Goal: Book appointment/travel/reservation

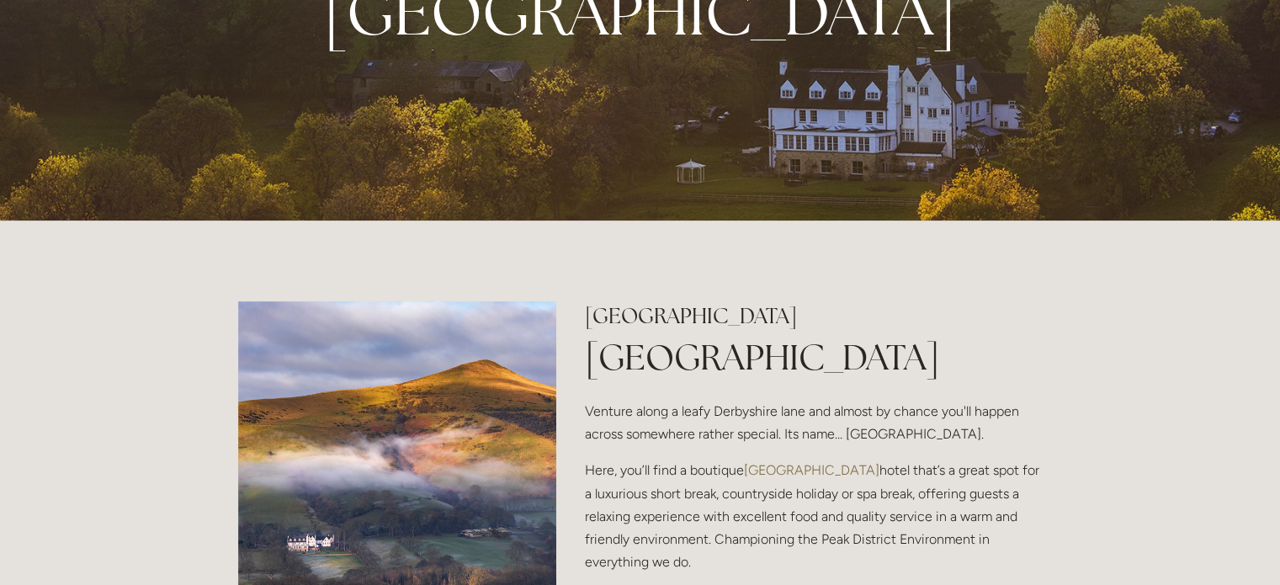
scroll to position [421, 0]
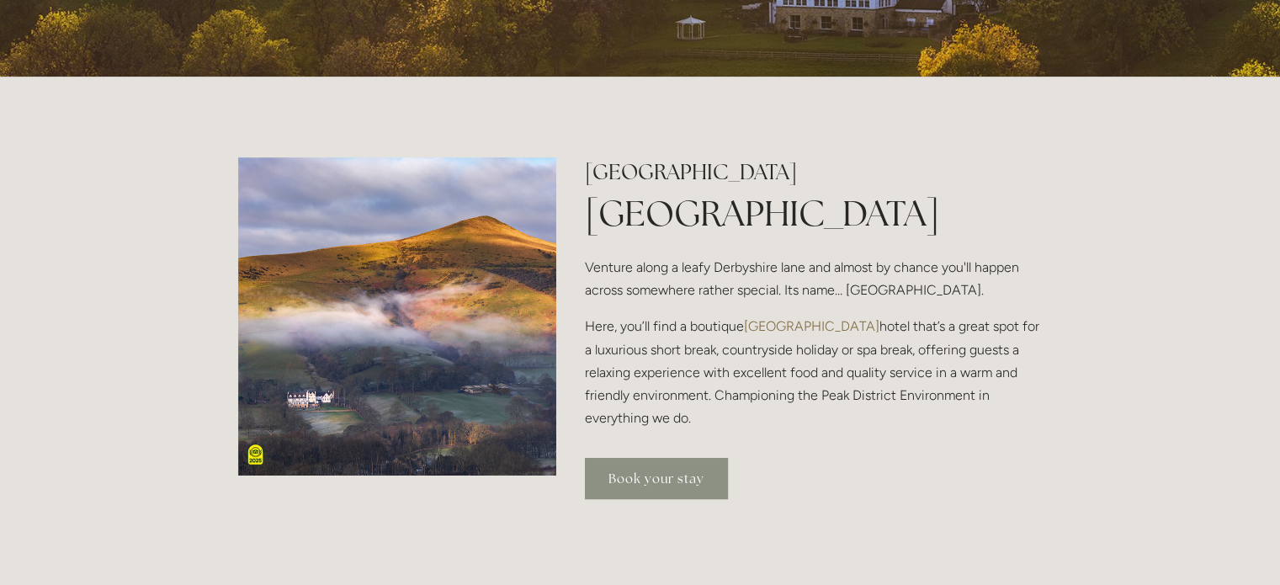
click at [680, 477] on link "Book your stay" at bounding box center [656, 478] width 143 height 41
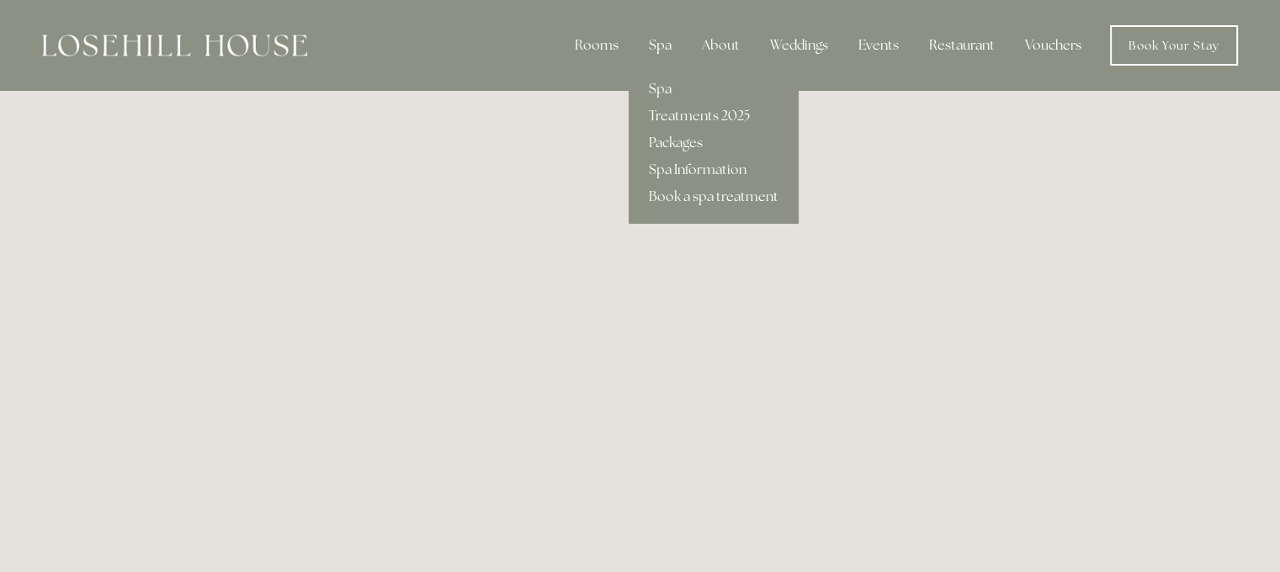
click at [666, 38] on div "Spa" at bounding box center [660, 46] width 50 height 34
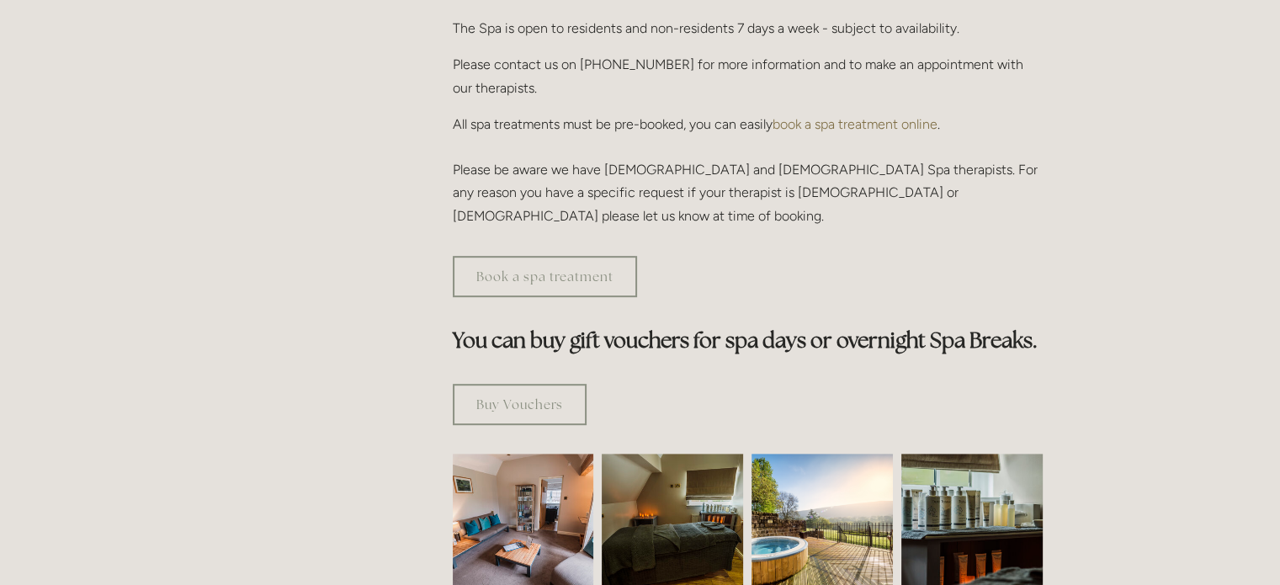
scroll to position [1010, 0]
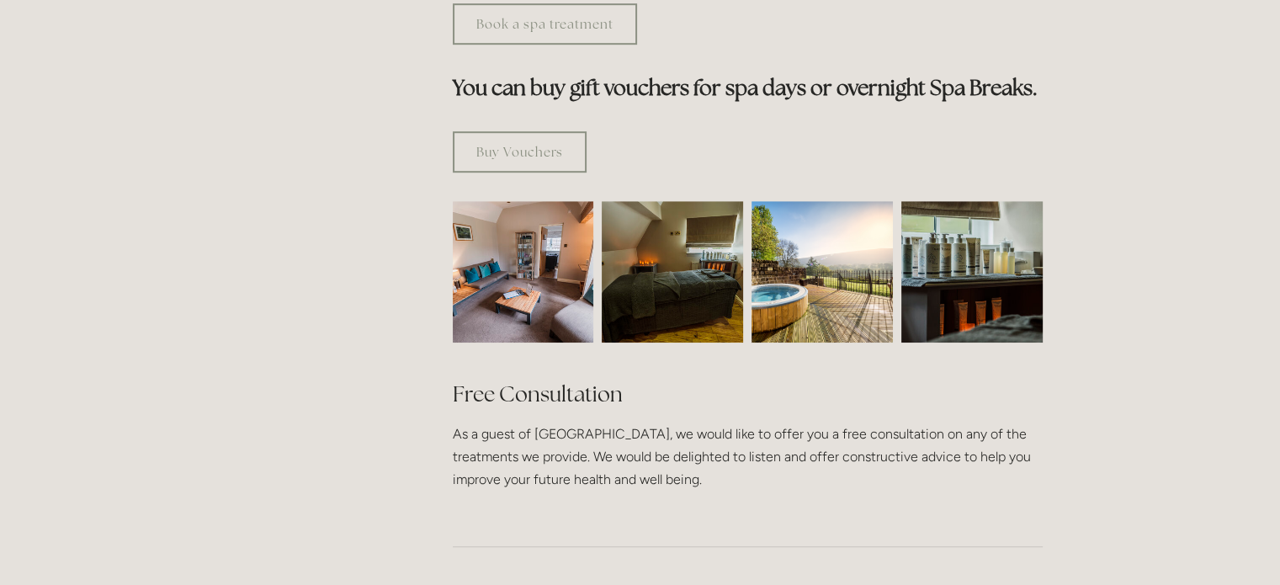
click at [861, 201] on img at bounding box center [821, 271] width 141 height 141
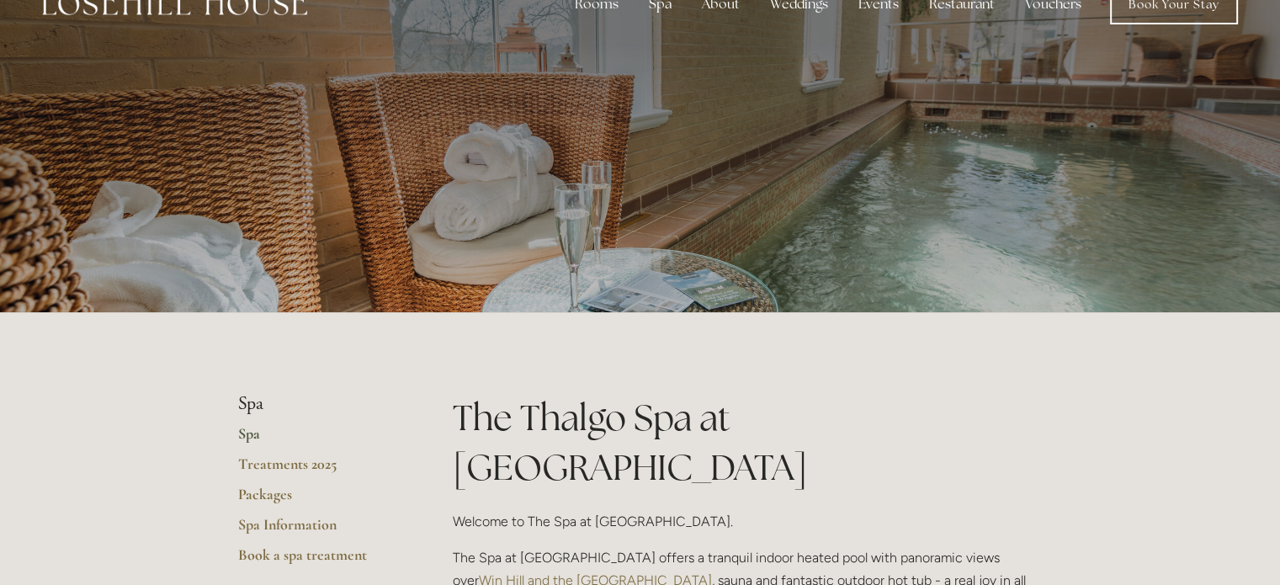
scroll to position [0, 0]
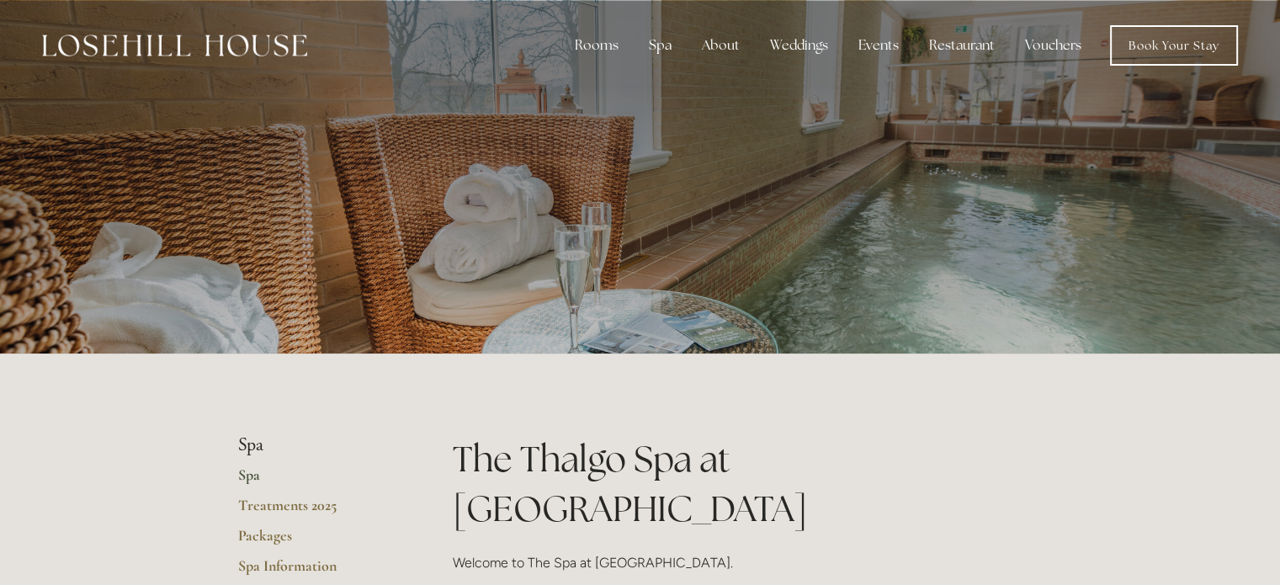
click at [387, 30] on nav "Rooms Rooms Your Stay Book a stay Offers Spa Spa" at bounding box center [772, 45] width 931 height 40
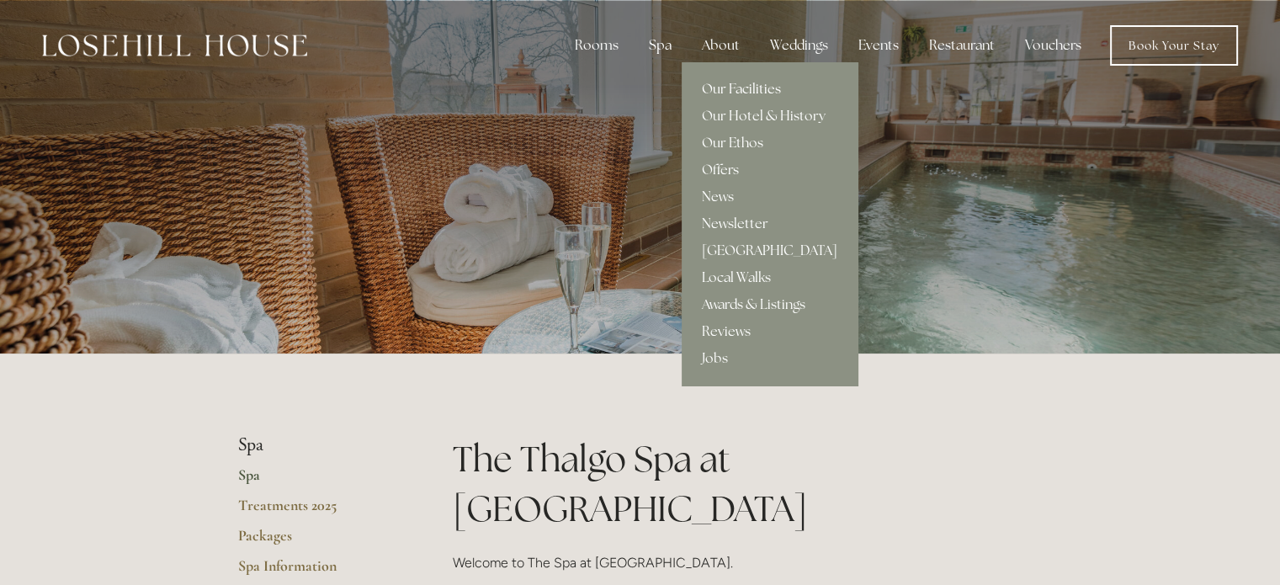
click at [745, 88] on link "Our Facilities" at bounding box center [770, 89] width 176 height 27
